Goal: Check status: Check status

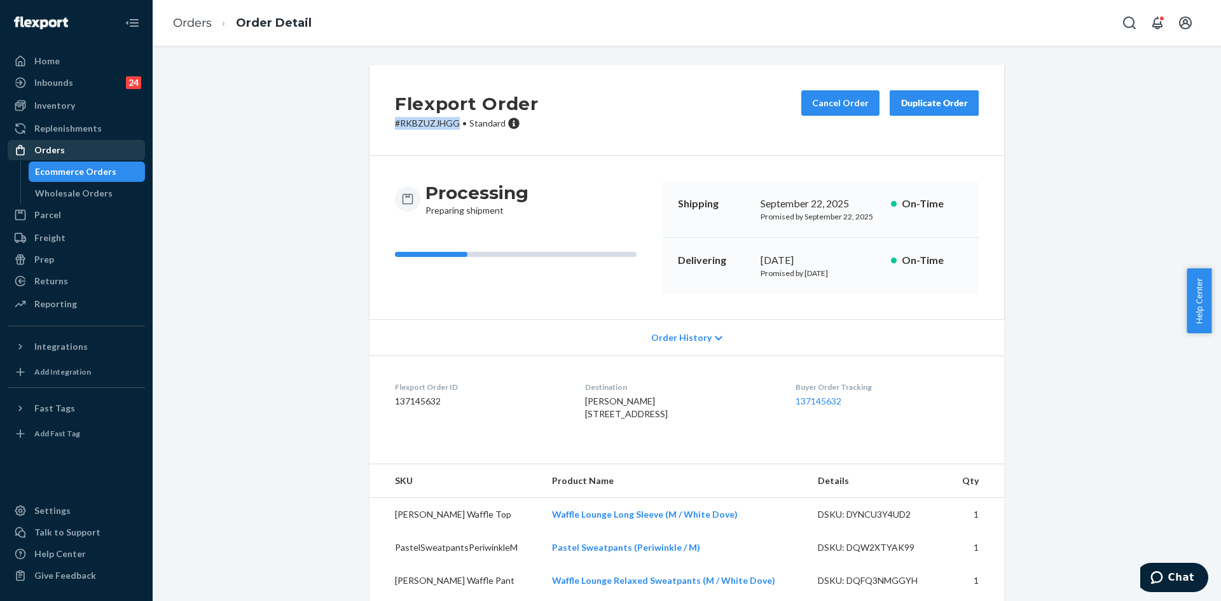
click at [76, 152] on div "Orders" at bounding box center [76, 150] width 135 height 18
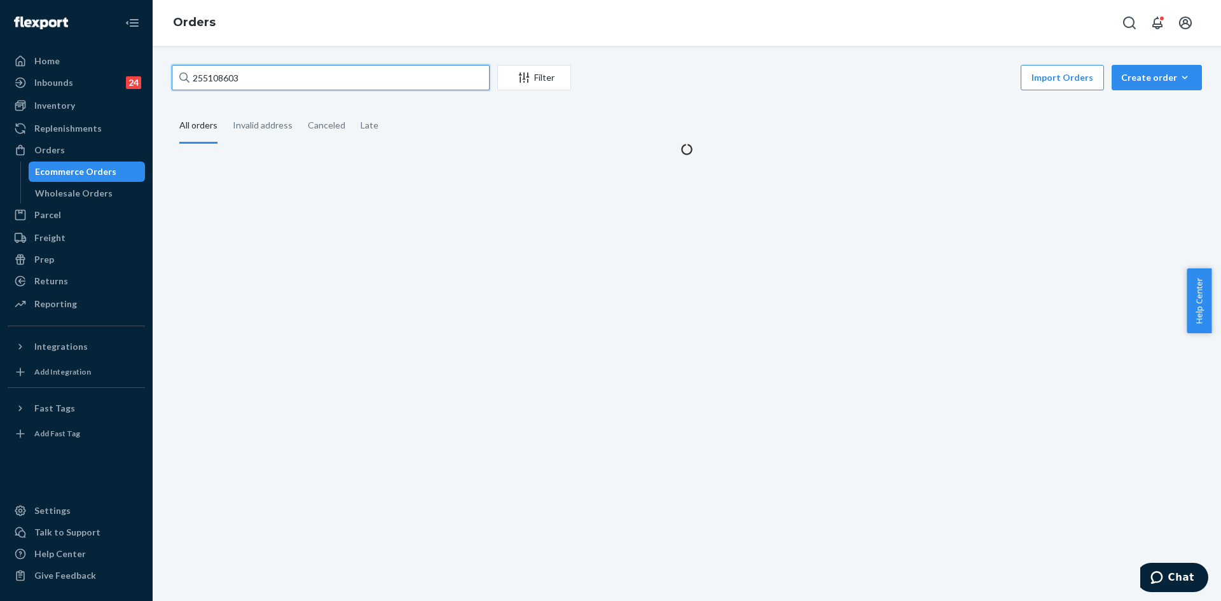
click at [317, 81] on input "255108603" at bounding box center [331, 77] width 318 height 25
paste input "90832"
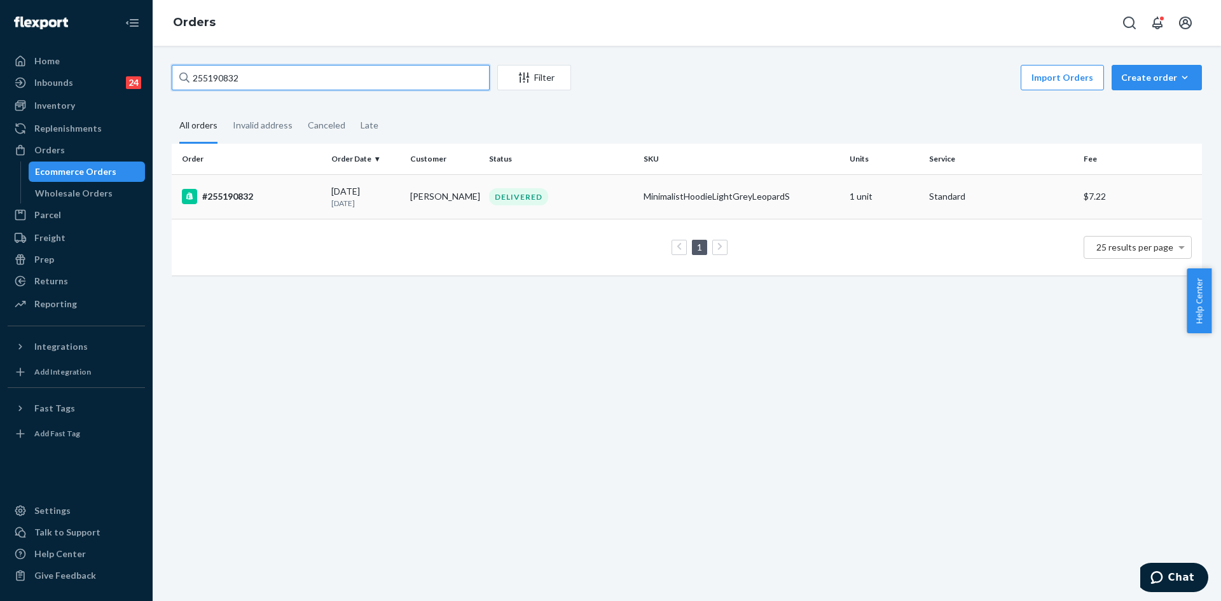
type input "255190832"
click at [585, 211] on td "DELIVERED" at bounding box center [561, 196] width 155 height 45
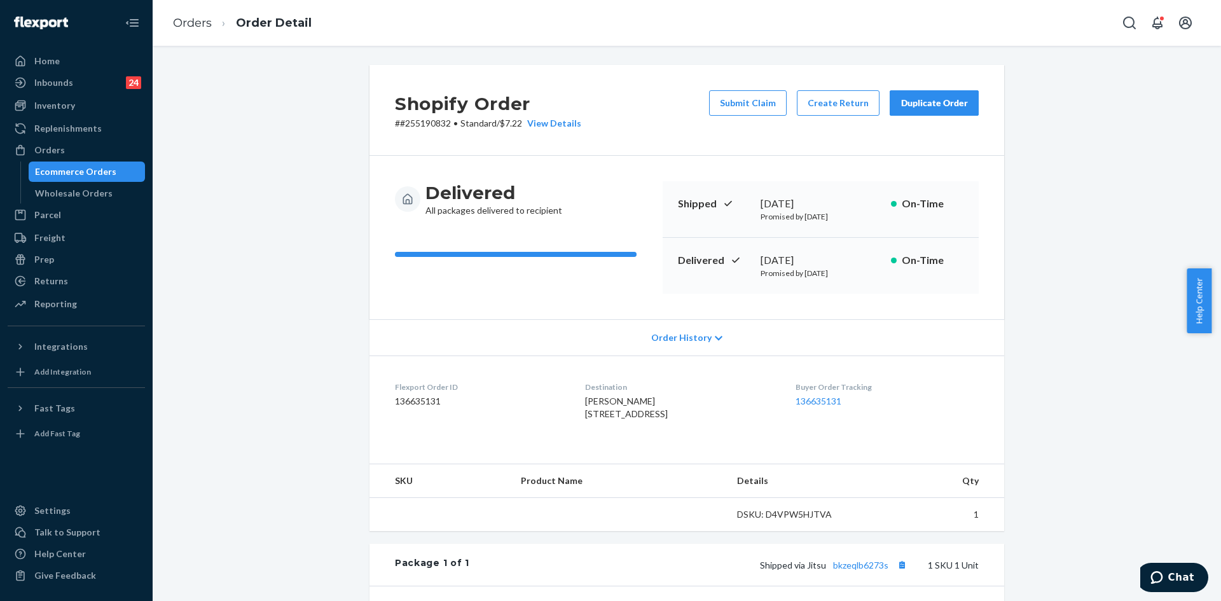
scroll to position [206, 0]
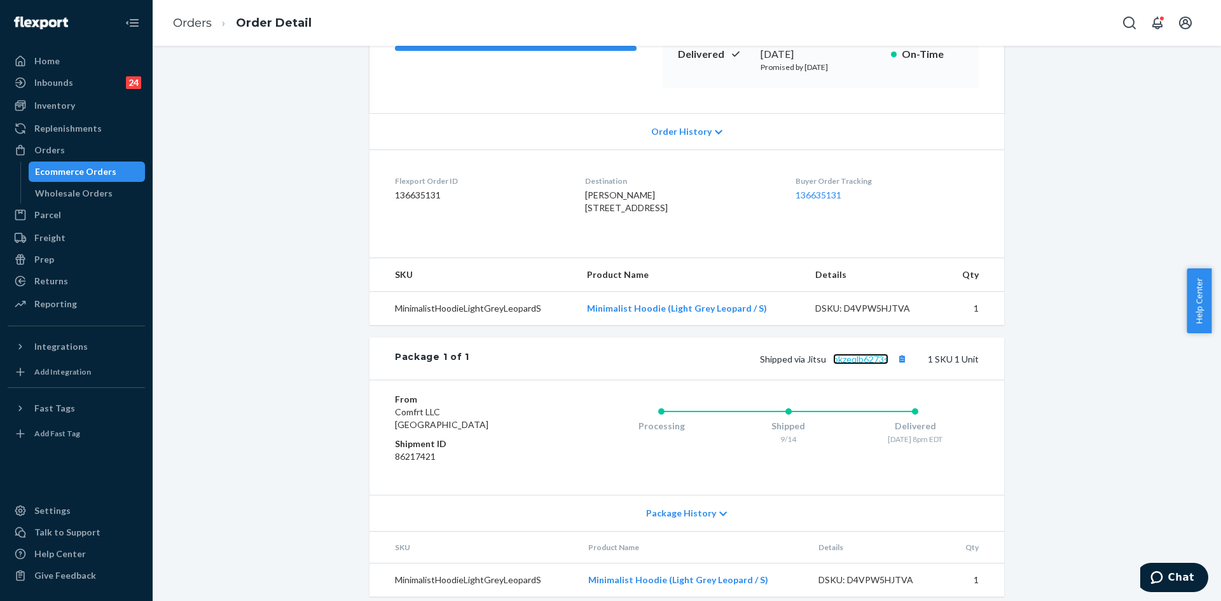
click at [868, 364] on link "bkzeqlb6273s" at bounding box center [860, 359] width 55 height 11
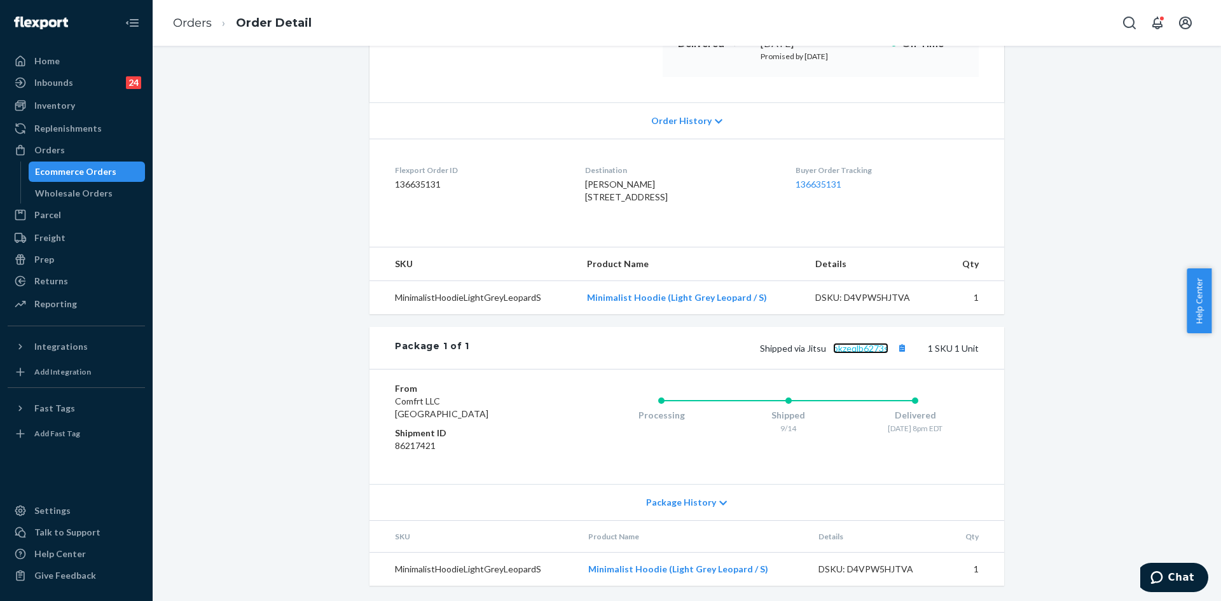
scroll to position [242, 0]
drag, startPoint x: 889, startPoint y: 348, endPoint x: 834, endPoint y: 354, distance: 55.0
click at [831, 349] on span "Shipped via Jitsu bkzeqlb6273s" at bounding box center [835, 348] width 150 height 11
copy link "bkzeqlb6273s"
click at [854, 350] on link "bkzeqlb6273s" at bounding box center [860, 348] width 55 height 11
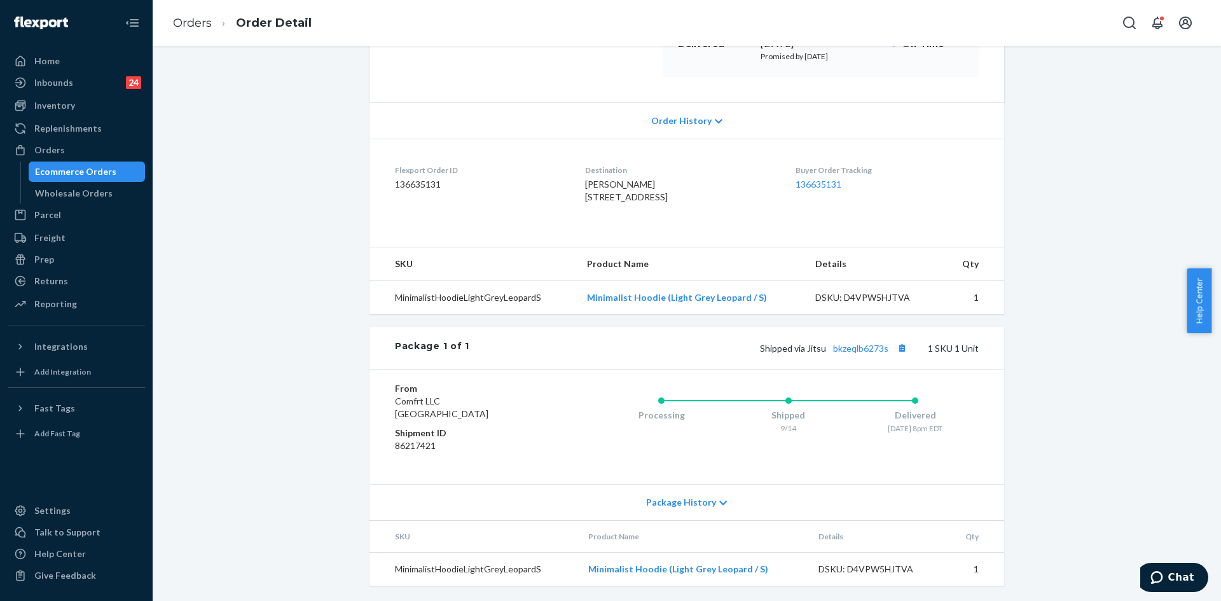
click at [886, 350] on span "Shipped via Jitsu bkzeqlb6273s" at bounding box center [835, 348] width 150 height 11
click at [894, 350] on button "Copy tracking number" at bounding box center [902, 348] width 17 height 17
drag, startPoint x: 888, startPoint y: 350, endPoint x: 831, endPoint y: 347, distance: 57.3
click at [831, 347] on span "Shipped via Jitsu bkzeqlb6273s" at bounding box center [835, 348] width 150 height 11
click at [85, 149] on div "Orders" at bounding box center [76, 150] width 135 height 18
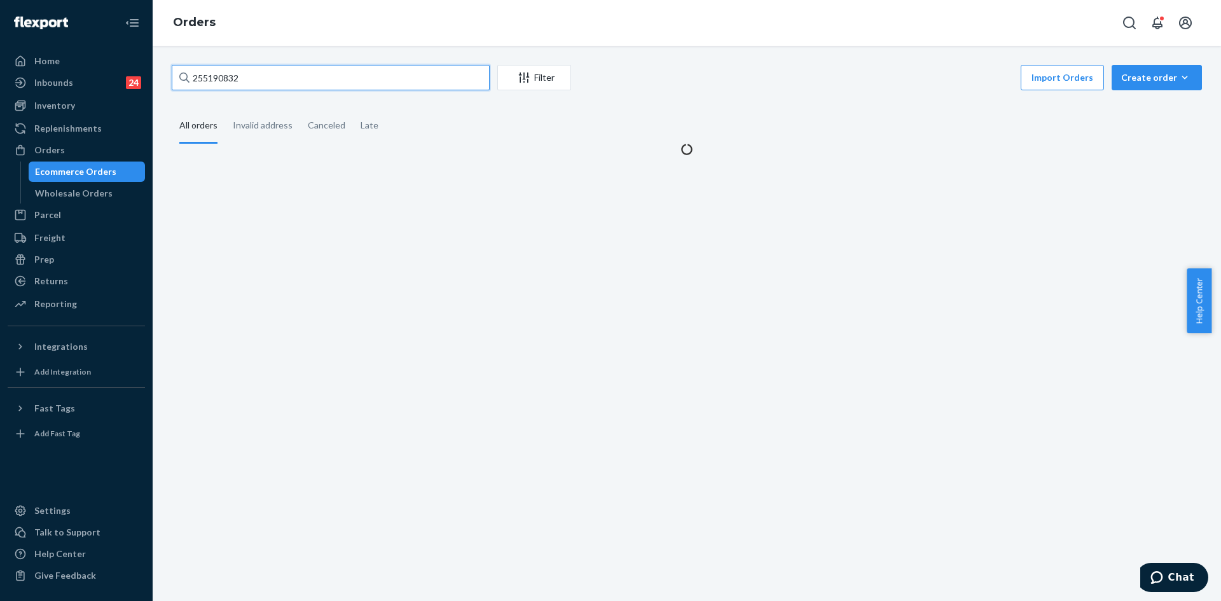
click at [335, 73] on input "255190832" at bounding box center [331, 77] width 318 height 25
paste input "#HYF9-C5OEL"
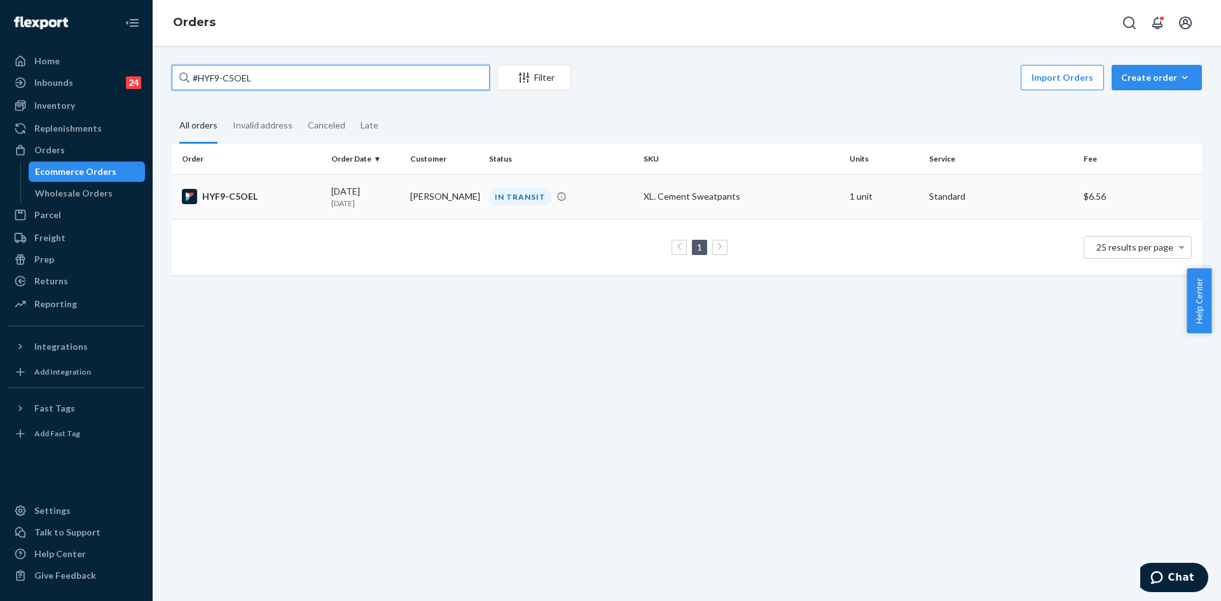
type input "#HYF9-C5OEL"
click at [593, 200] on div "IN TRANSIT" at bounding box center [561, 196] width 149 height 17
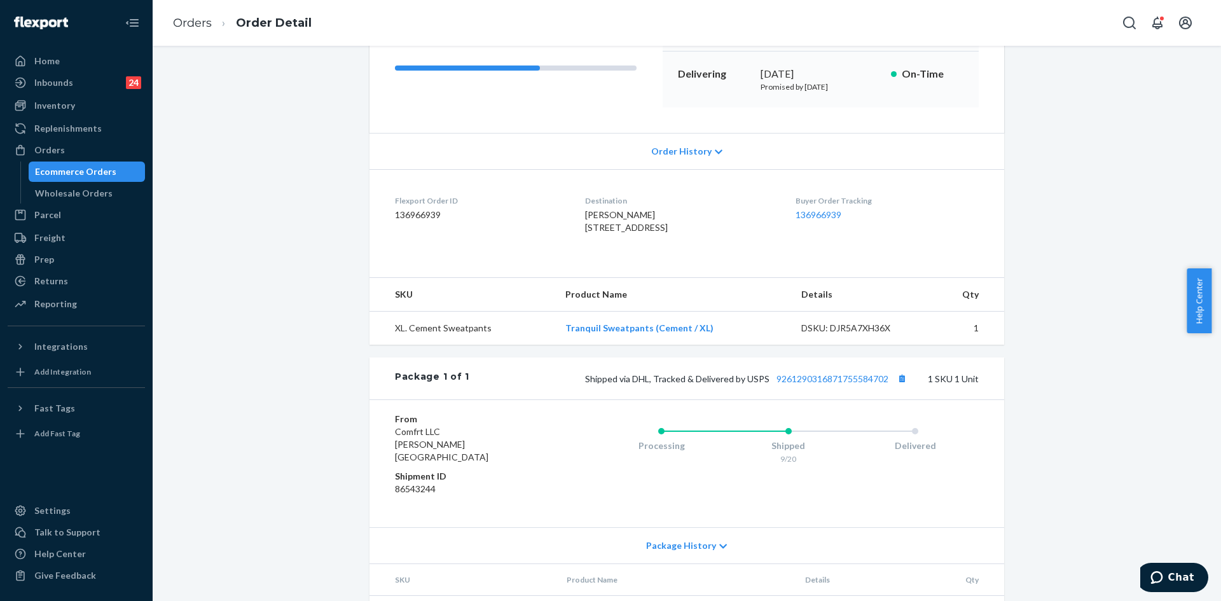
scroll to position [191, 0]
drag, startPoint x: 891, startPoint y: 399, endPoint x: 765, endPoint y: 397, distance: 126.6
click at [765, 380] on span "Shipped via DHL, Tracked & Delivered by USPS 9261290316871755584702" at bounding box center [747, 374] width 325 height 11
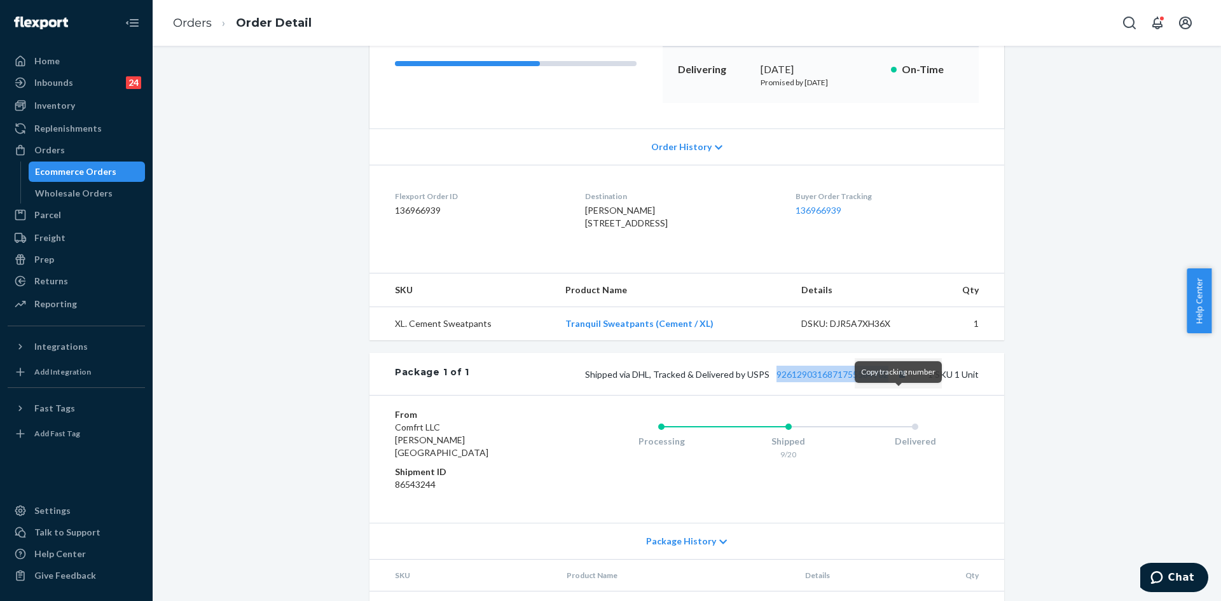
drag, startPoint x: 769, startPoint y: 396, endPoint x: 890, endPoint y: 406, distance: 121.2
click at [891, 380] on span "Shipped via DHL, Tracked & Delivered by USPS 9261290316871755584702" at bounding box center [747, 374] width 325 height 11
copy link "9261290316871755584702"
click at [840, 380] on link "9261290316871755584702" at bounding box center [833, 374] width 112 height 11
